Goal: Check status: Check status

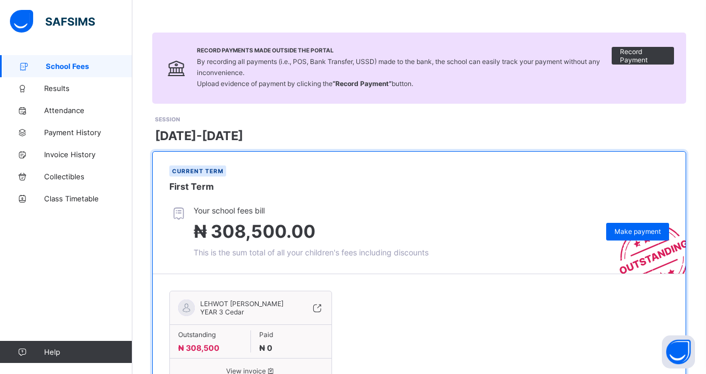
scroll to position [107, 0]
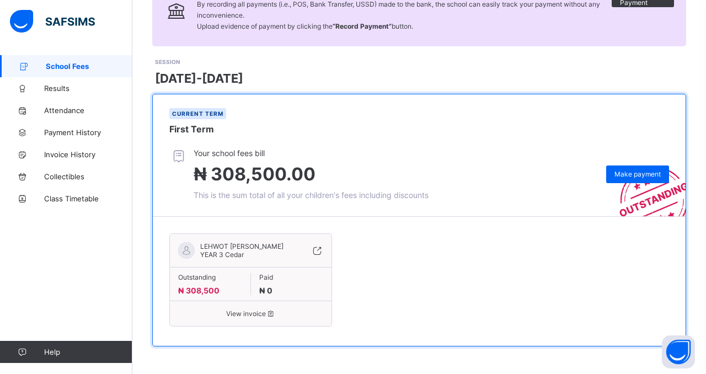
click at [226, 246] on span "LEHWOT [PERSON_NAME]" at bounding box center [241, 246] width 83 height 8
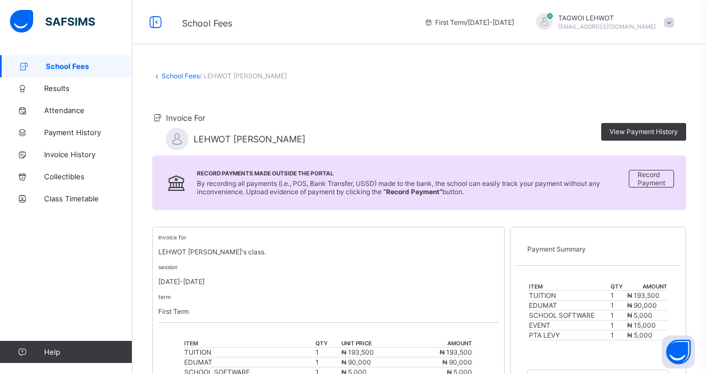
click at [282, 76] on span "/ LEHWOT [PERSON_NAME]" at bounding box center [243, 76] width 87 height 8
click at [159, 76] on icon at bounding box center [156, 76] width 9 height 8
click at [176, 77] on link "School Fees" at bounding box center [181, 76] width 38 height 8
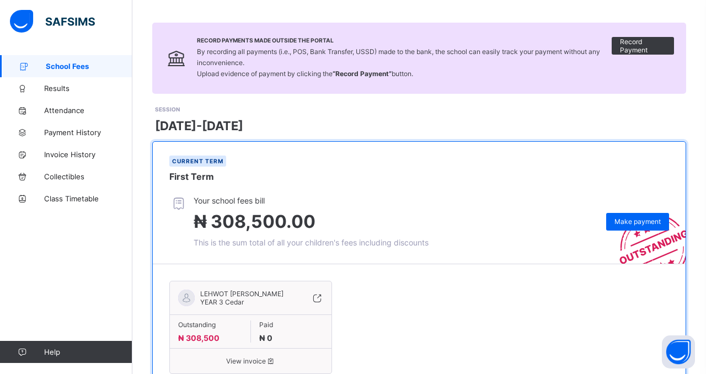
scroll to position [107, 0]
